Goal: Task Accomplishment & Management: Use online tool/utility

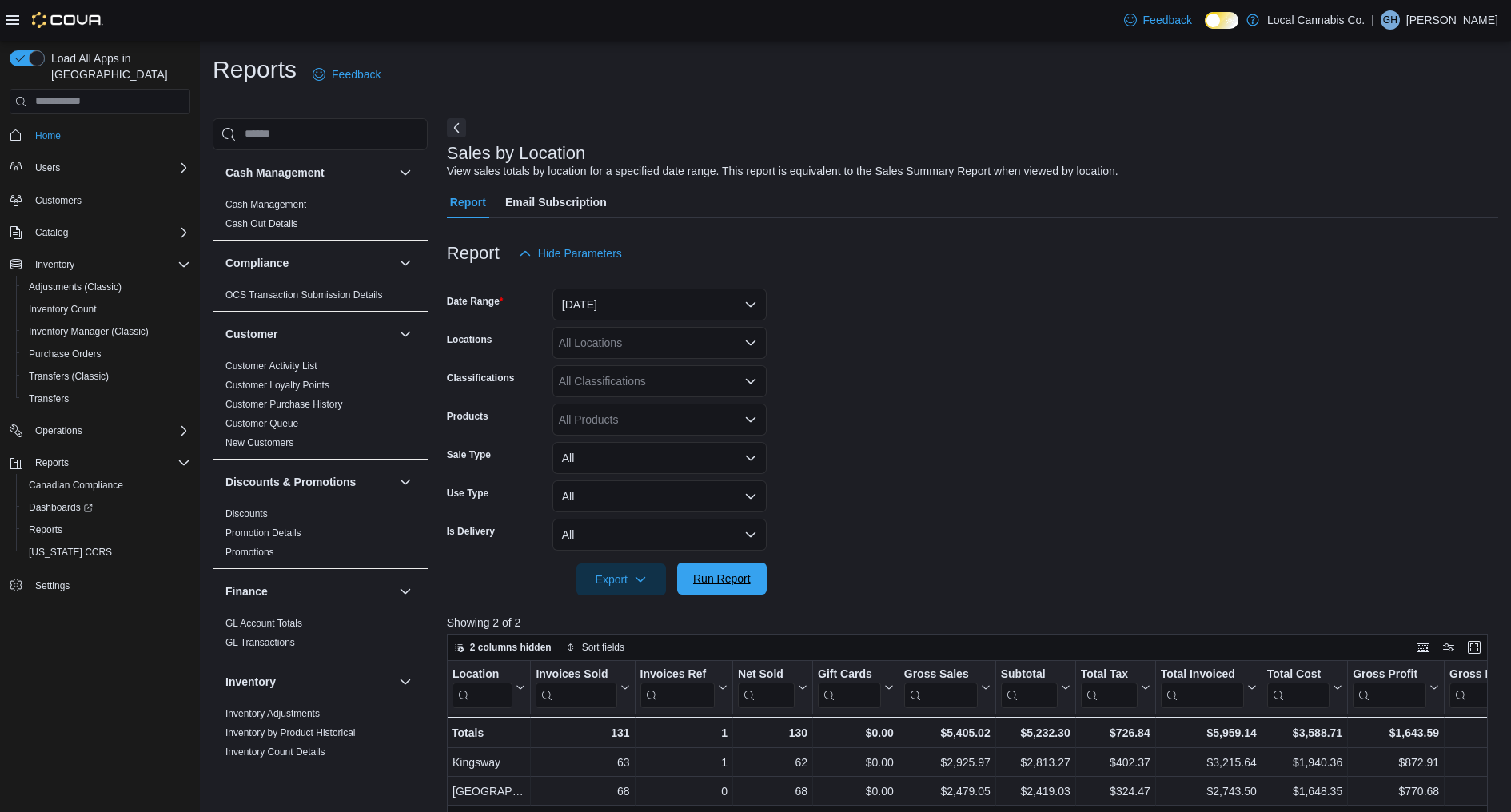
scroll to position [927, 0]
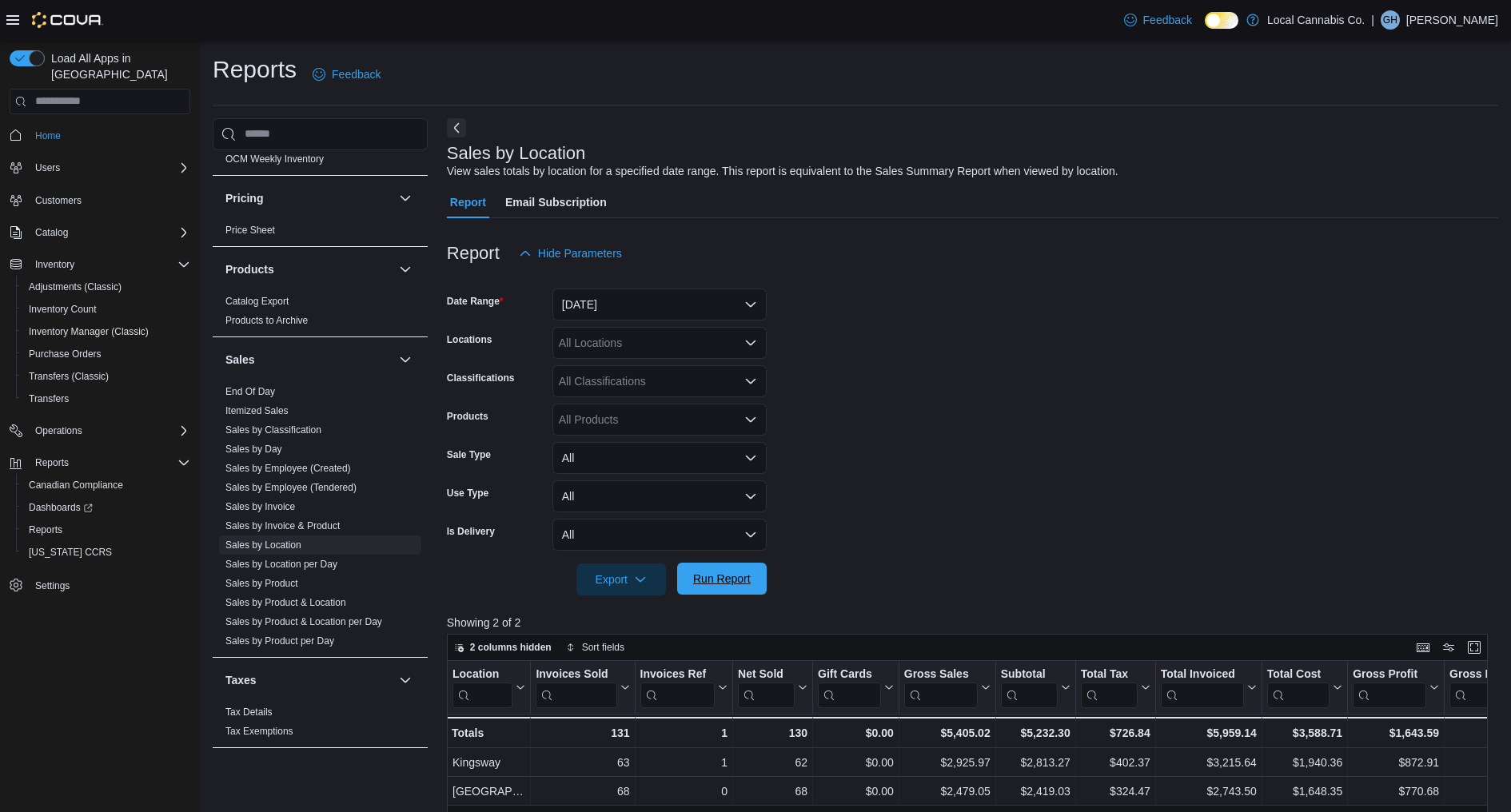
click at [706, 585] on span "Run Report" at bounding box center [721, 579] width 58 height 16
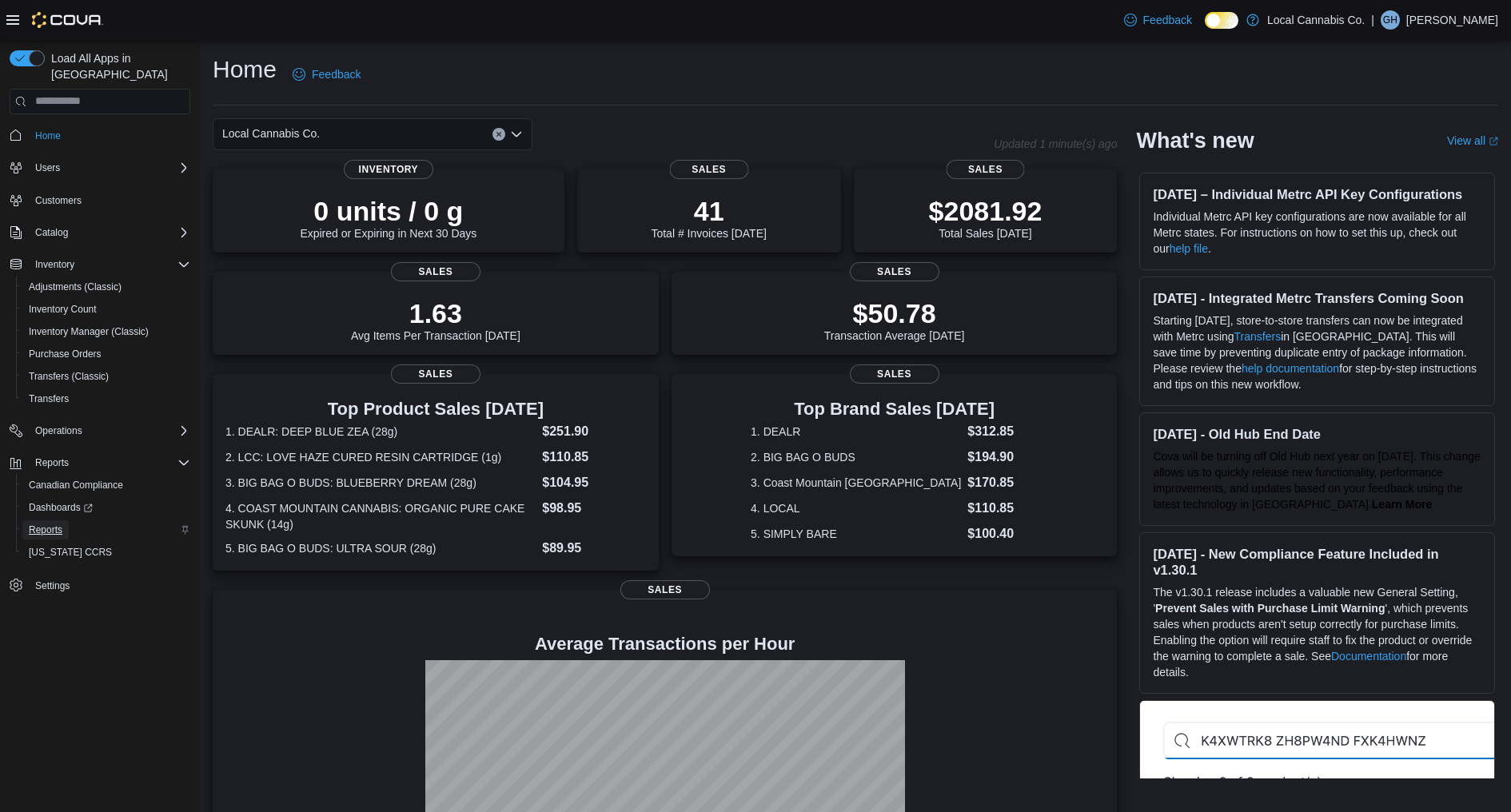
click at [49, 524] on span "Reports" at bounding box center [45, 530] width 33 height 13
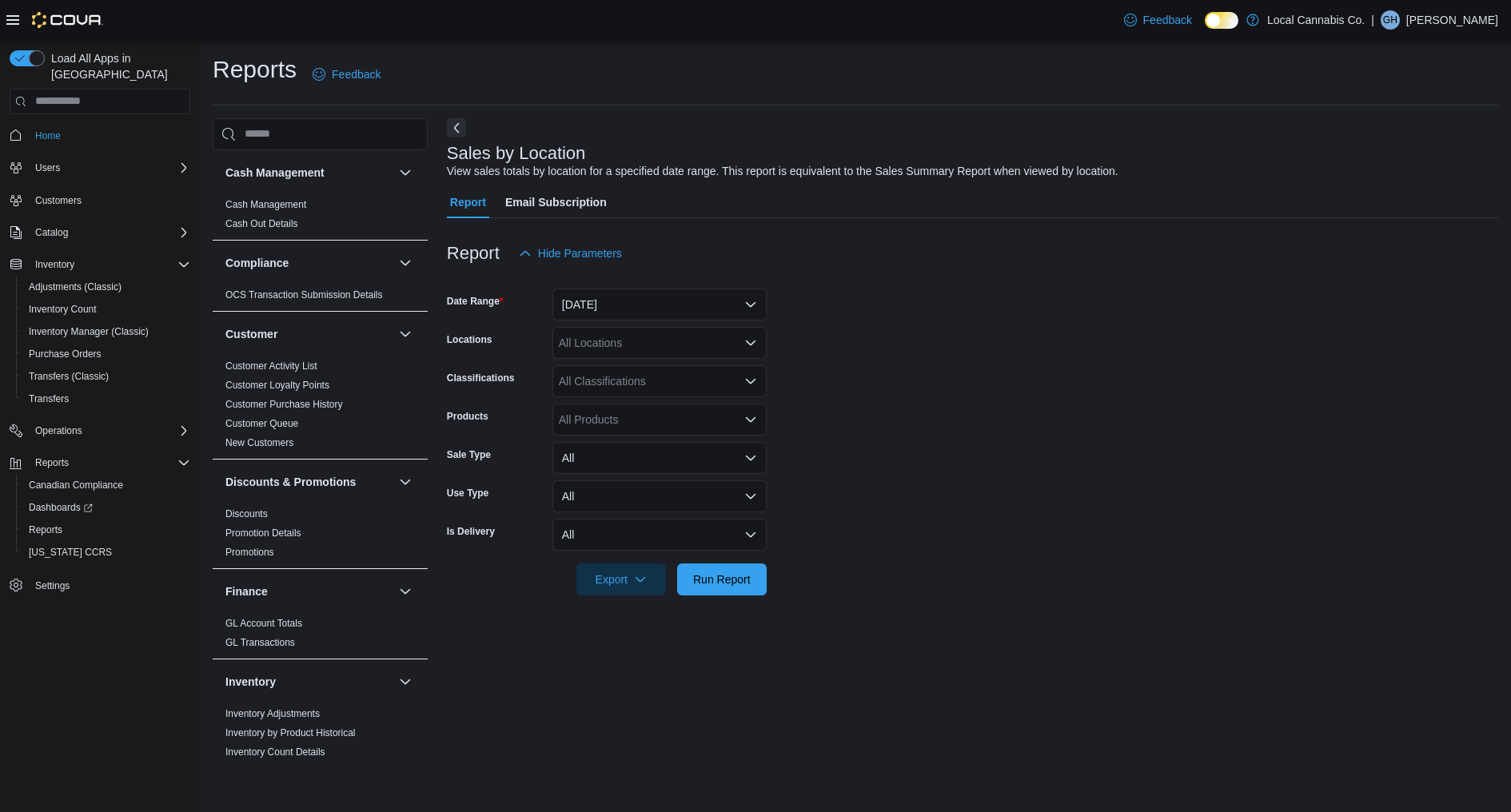
click at [807, 270] on div at bounding box center [972, 279] width 1051 height 19
click at [1375, 151] on div "Sales by Location View sales totals by location for a specified date range. Thi…" at bounding box center [968, 161] width 1043 height 36
